Goal: Task Accomplishment & Management: Manage account settings

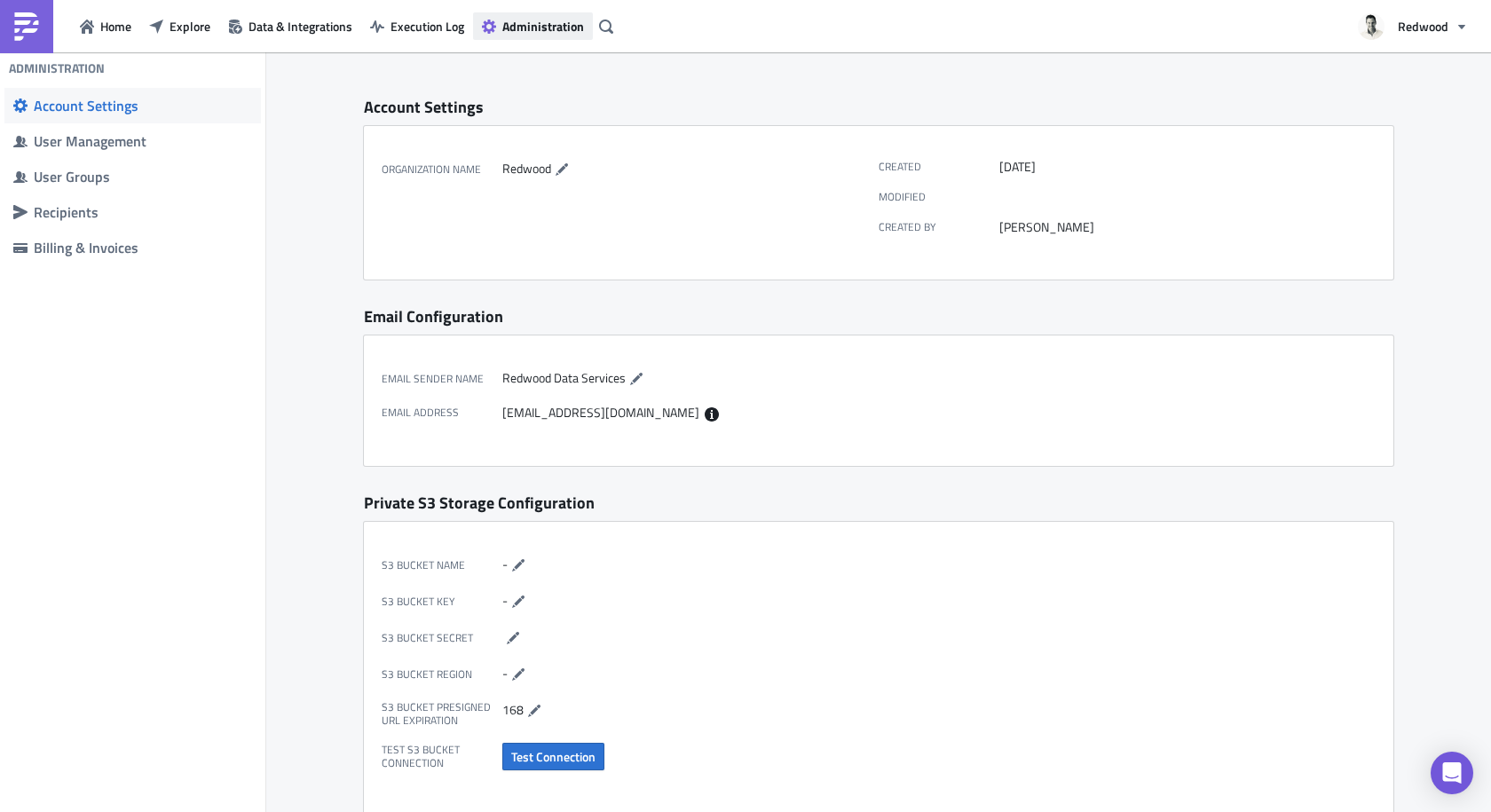
drag, startPoint x: 0, startPoint y: 0, endPoint x: 526, endPoint y: 18, distance: 526.3
click at [526, 18] on span "Administration" at bounding box center [543, 26] width 82 height 19
click at [104, 142] on div "User Management" at bounding box center [142, 140] width 219 height 18
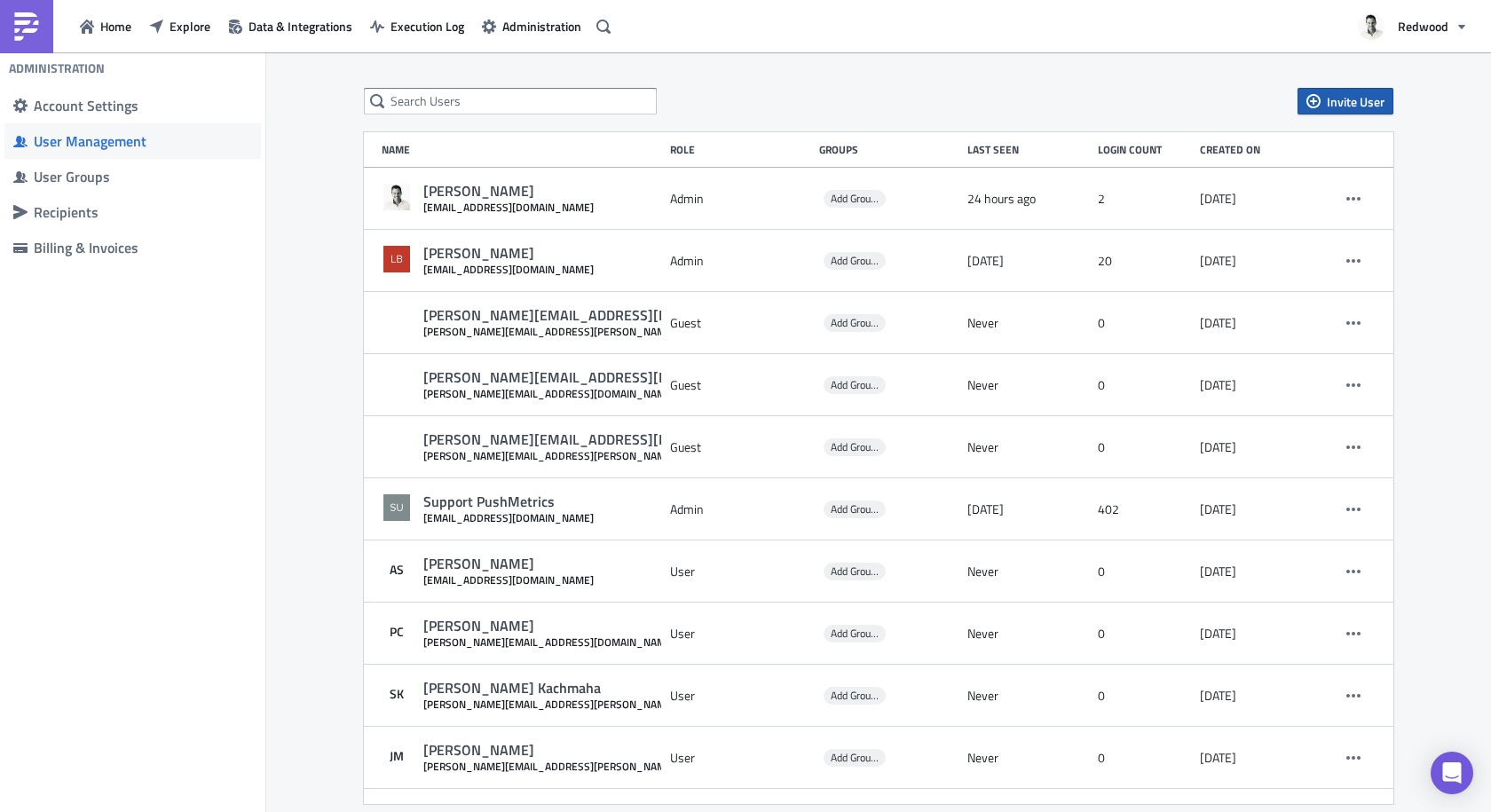
click at [1338, 107] on span "Invite User" at bounding box center [1355, 101] width 58 height 19
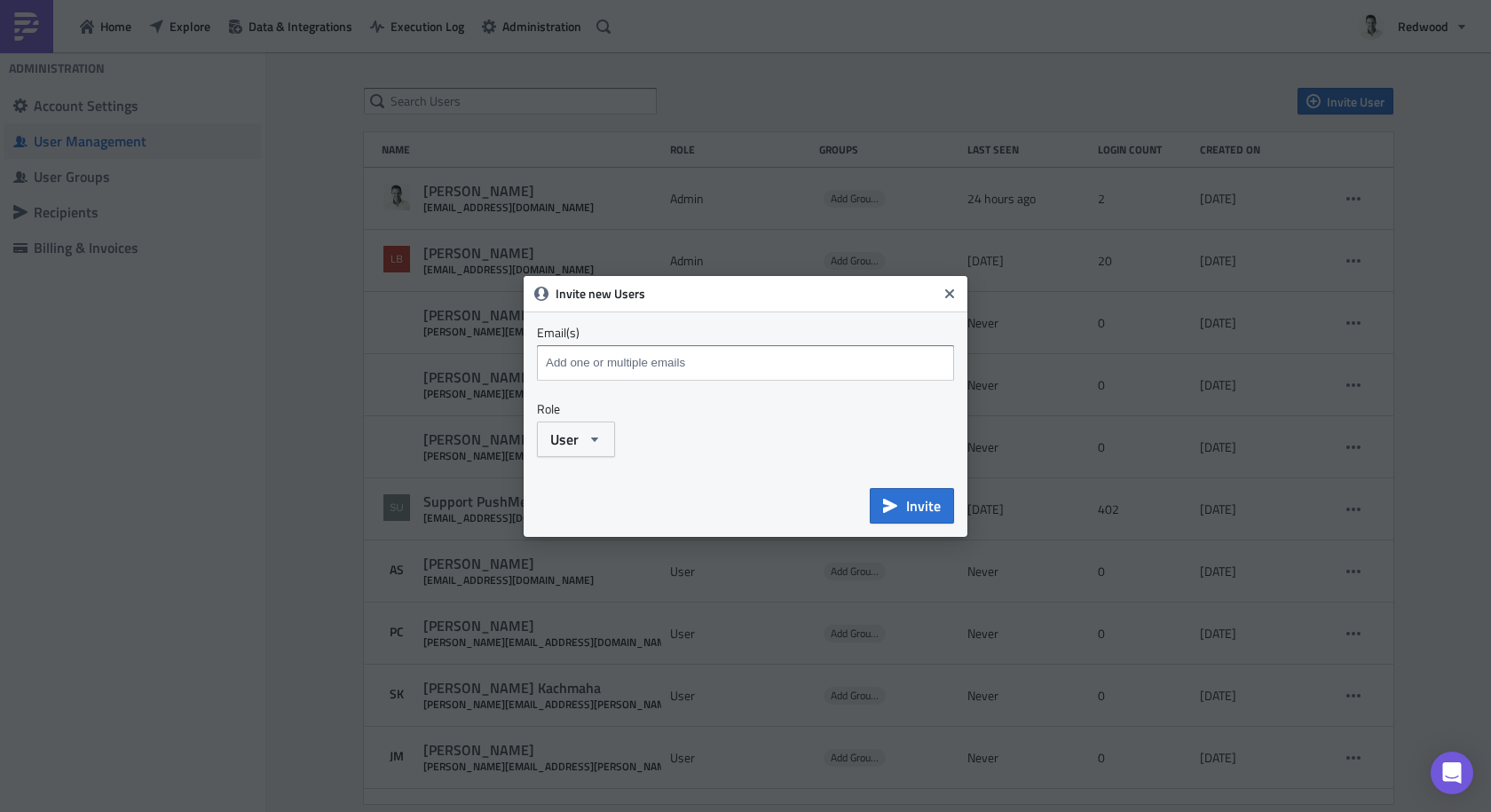
click at [845, 358] on input at bounding box center [745, 363] width 408 height 27
type input "[EMAIL_ADDRESS][DOMAIN_NAME]"
click at [601, 434] on icon "button" at bounding box center [593, 439] width 14 height 14
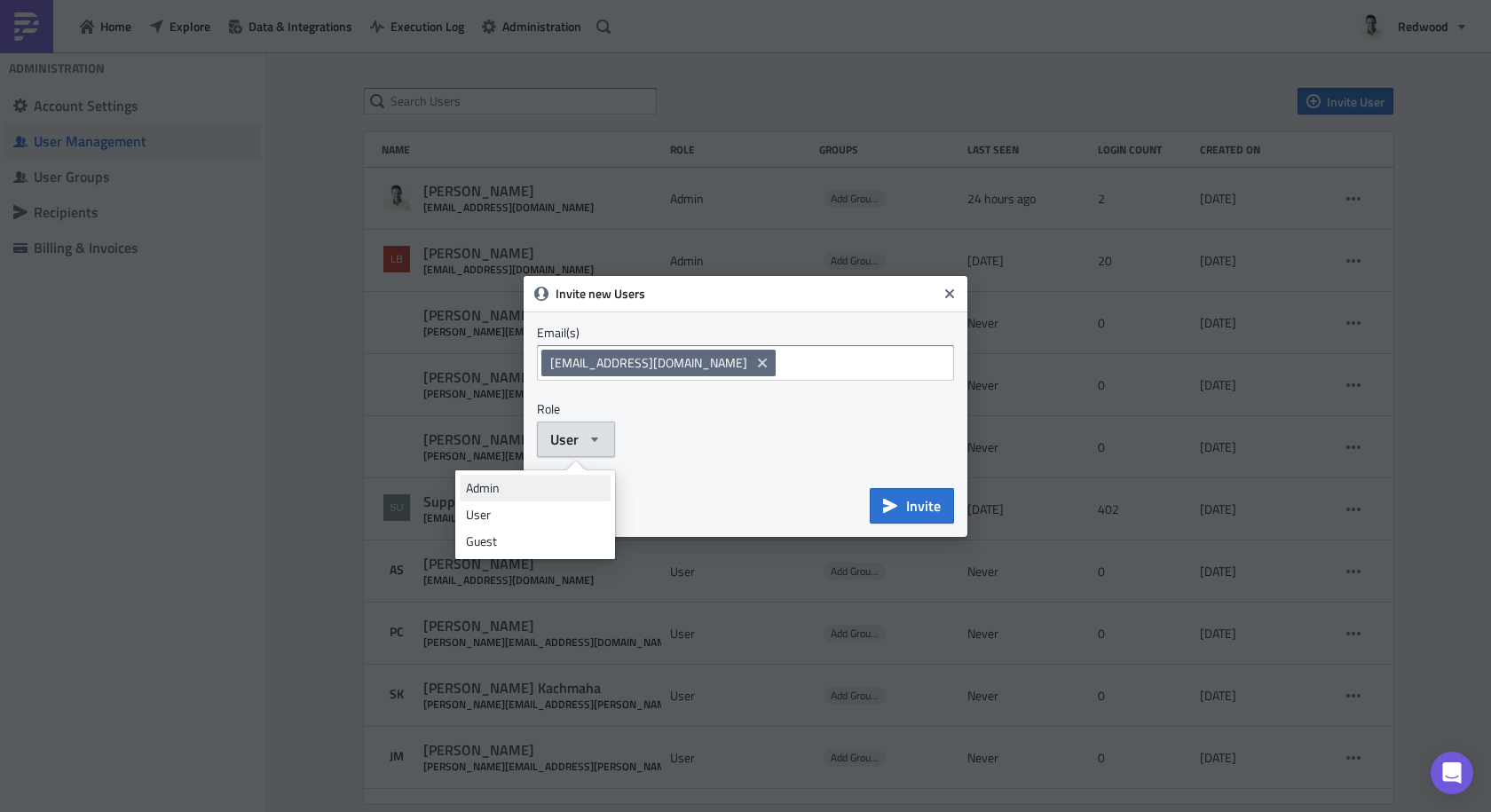
click at [545, 498] on link "Admin" at bounding box center [535, 487] width 151 height 27
click at [708, 439] on div "Admin" at bounding box center [745, 439] width 417 height 35
click at [758, 361] on icon "Remove Tag" at bounding box center [763, 362] width 9 height 9
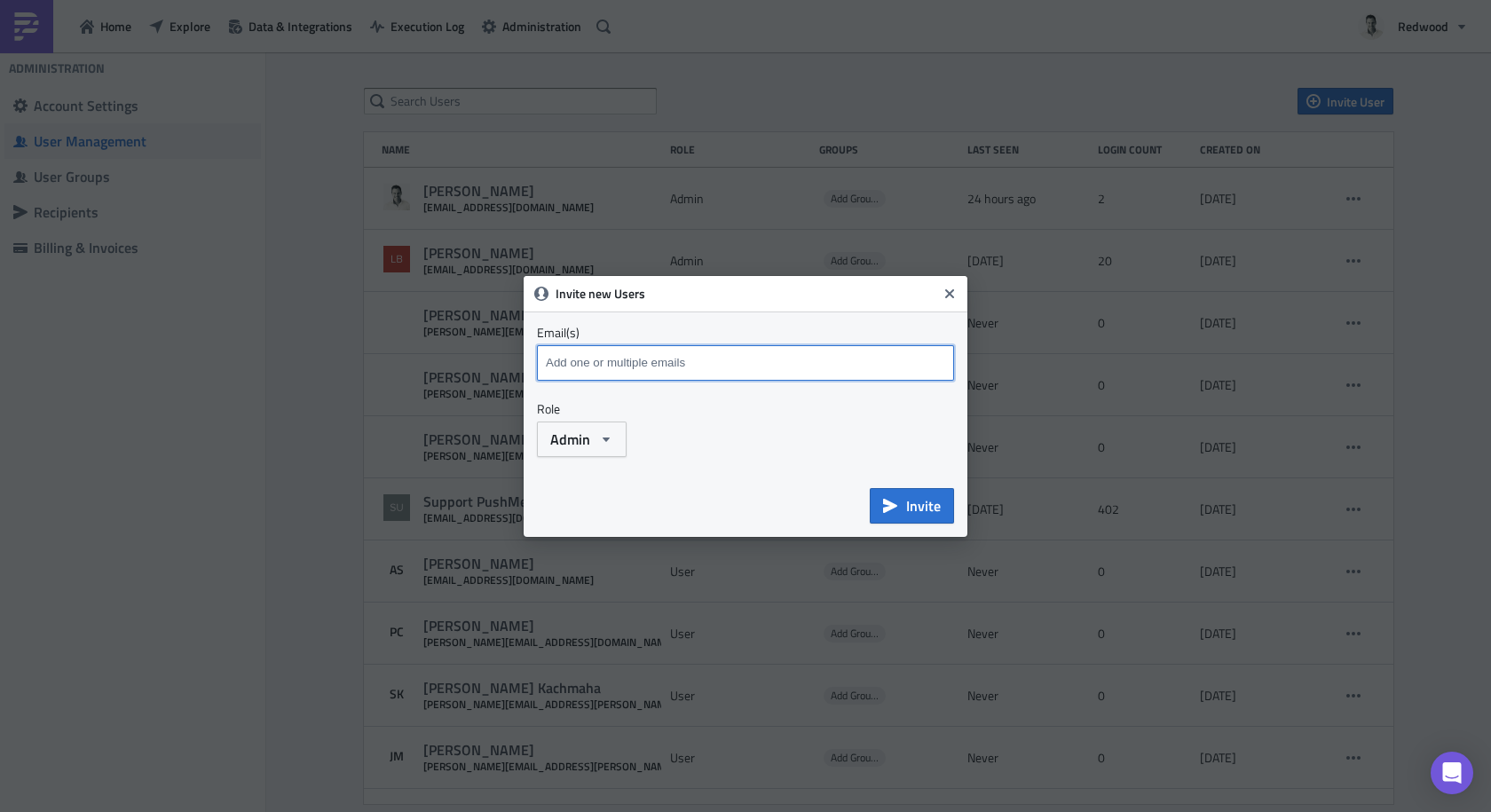
click at [669, 374] on input at bounding box center [745, 363] width 408 height 27
paste input "[EMAIL_ADDRESS][DOMAIN_NAME]"
type input "[EMAIL_ADDRESS][DOMAIN_NAME]"
click at [721, 452] on div "Admin" at bounding box center [745, 439] width 417 height 35
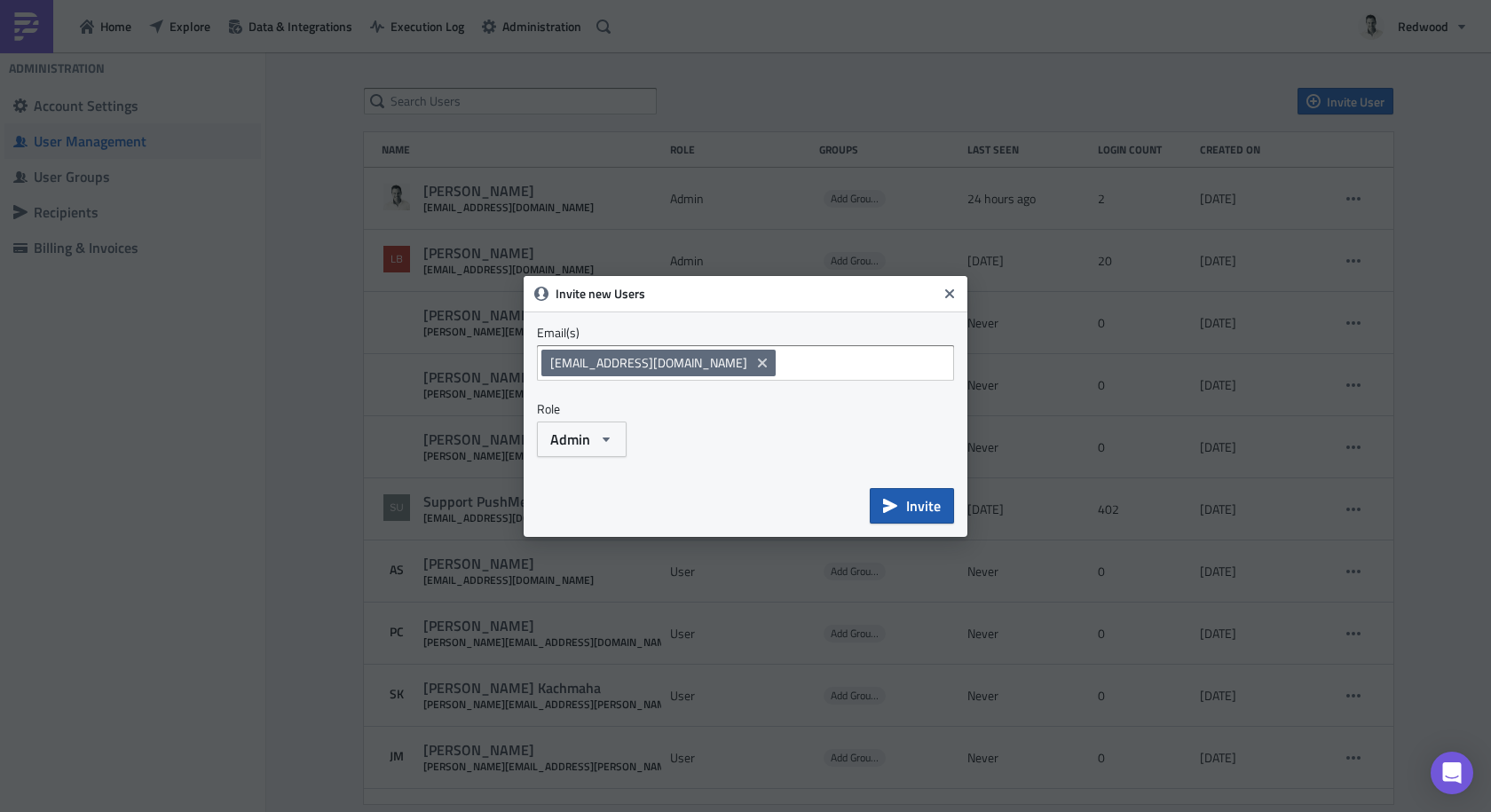
click at [906, 501] on span "Invite" at bounding box center [923, 505] width 34 height 21
